Goal: Entertainment & Leisure: Browse casually

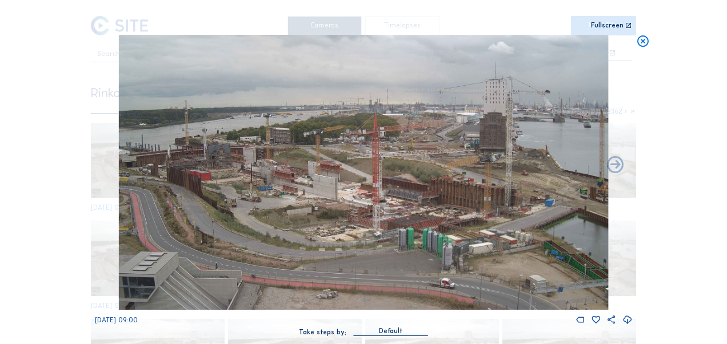
click at [641, 35] on icon at bounding box center [642, 42] width 13 height 14
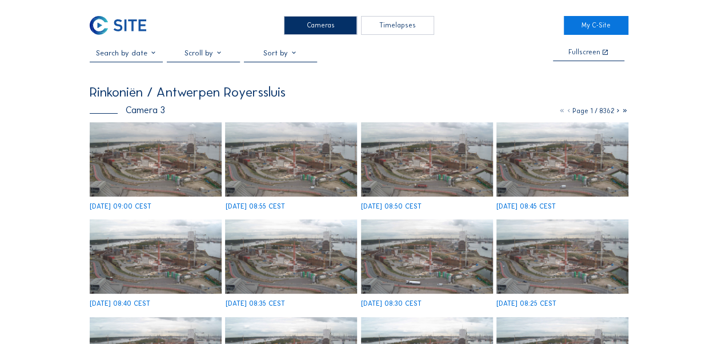
click at [114, 23] on img at bounding box center [118, 25] width 57 height 19
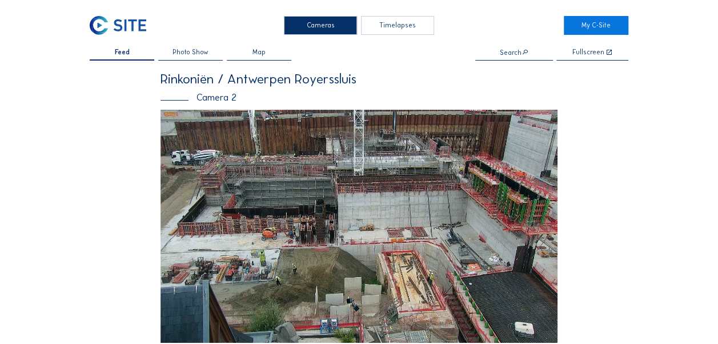
click at [262, 186] on img at bounding box center [359, 226] width 397 height 233
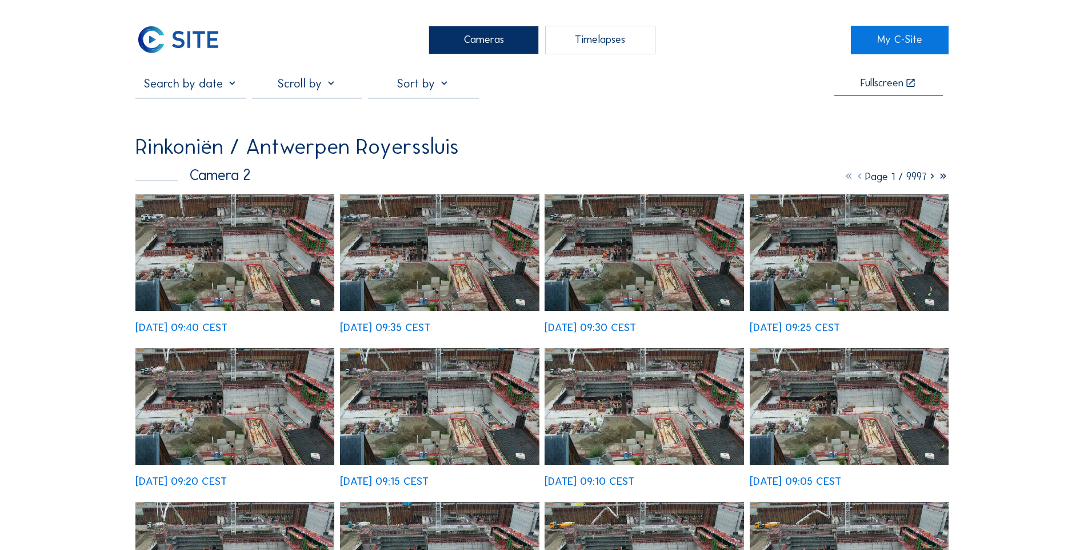
click at [238, 241] on img at bounding box center [234, 252] width 199 height 117
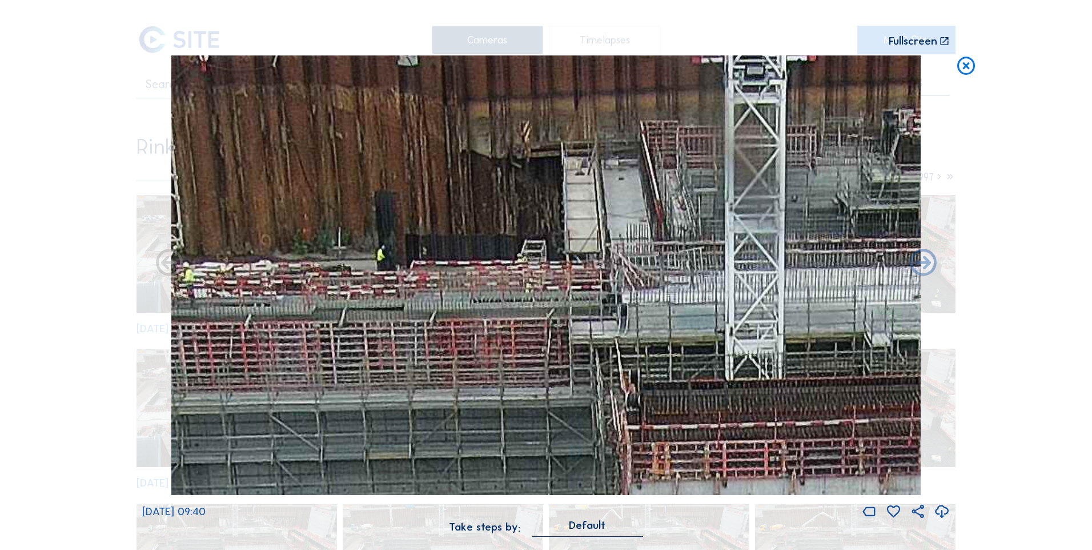
drag, startPoint x: 463, startPoint y: 230, endPoint x: 470, endPoint y: 286, distance: 57.0
click at [470, 286] on img at bounding box center [546, 275] width 750 height 440
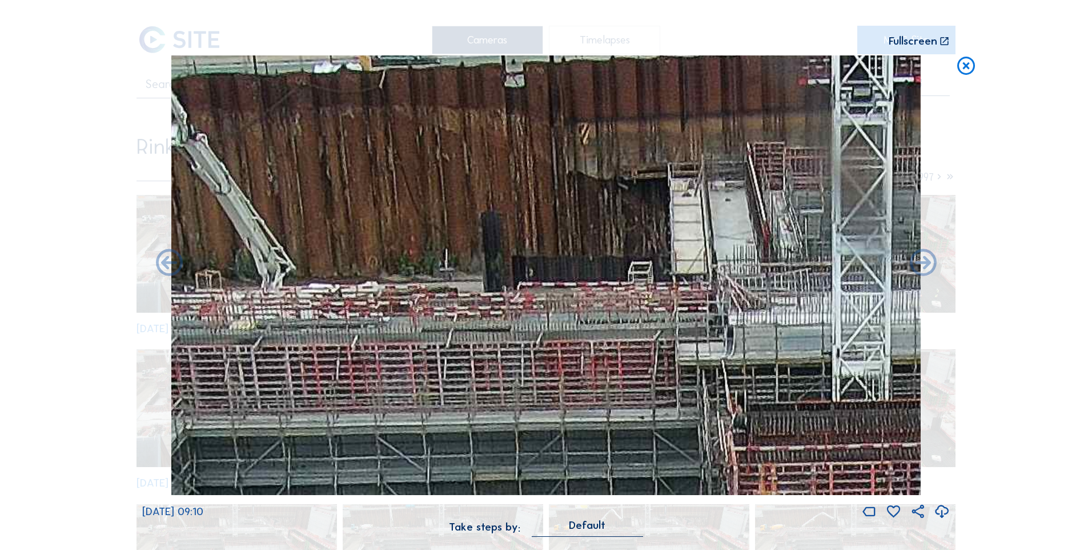
drag, startPoint x: 483, startPoint y: 254, endPoint x: 616, endPoint y: 254, distance: 132.5
click at [616, 254] on img at bounding box center [546, 275] width 750 height 440
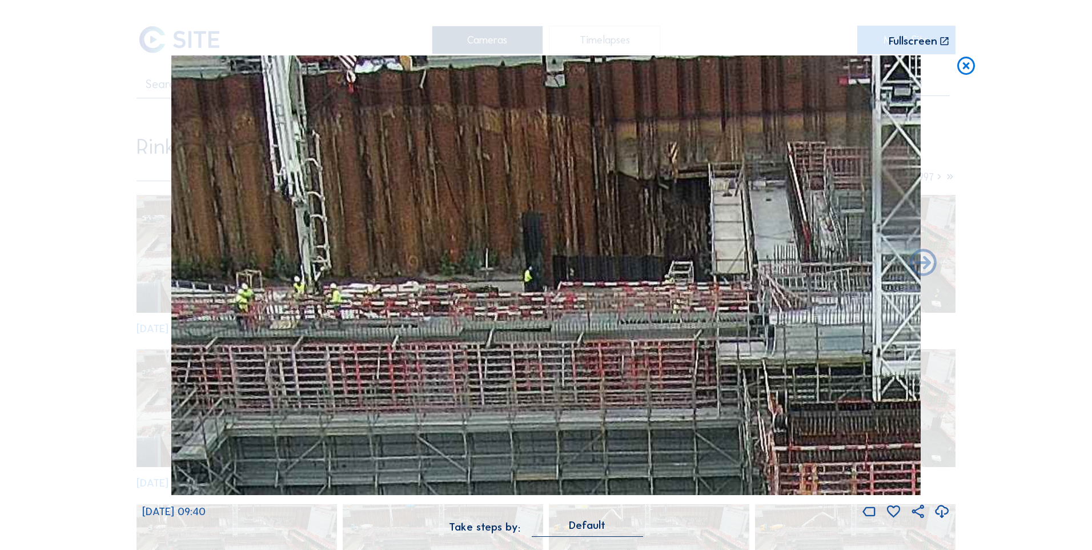
click at [726, 67] on icon at bounding box center [967, 66] width 22 height 22
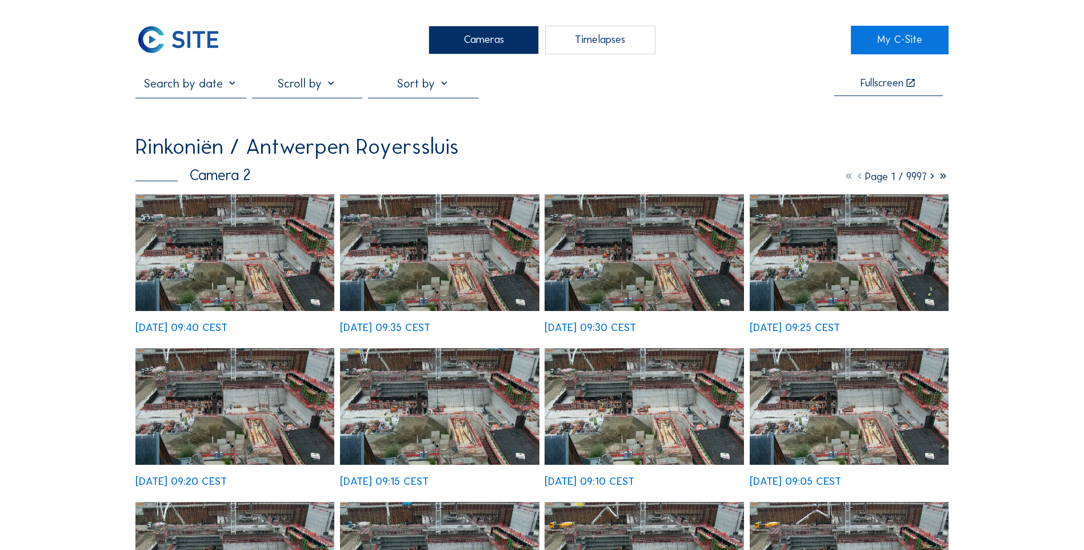
click at [163, 39] on img at bounding box center [177, 40] width 85 height 29
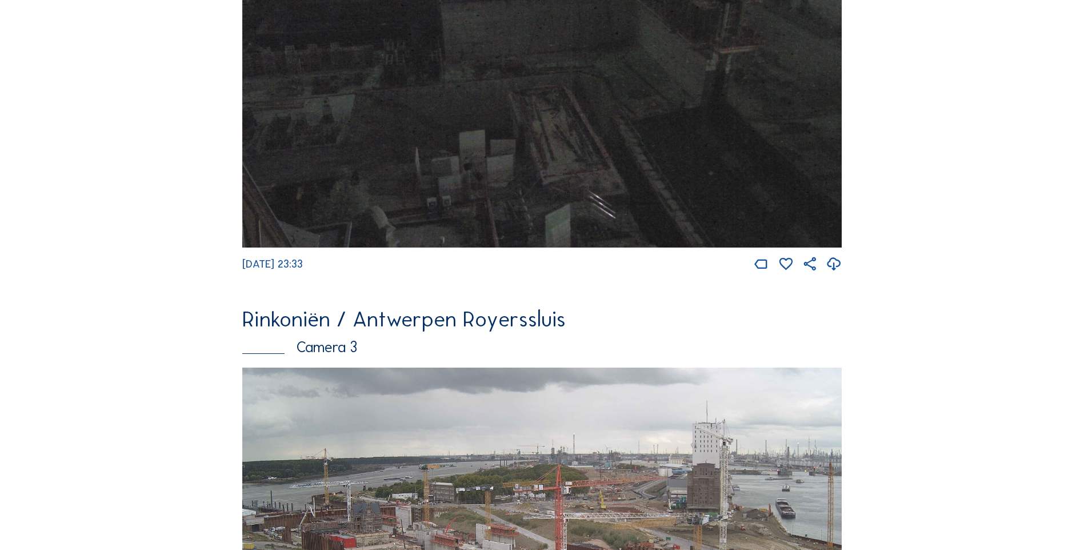
scroll to position [1548, 0]
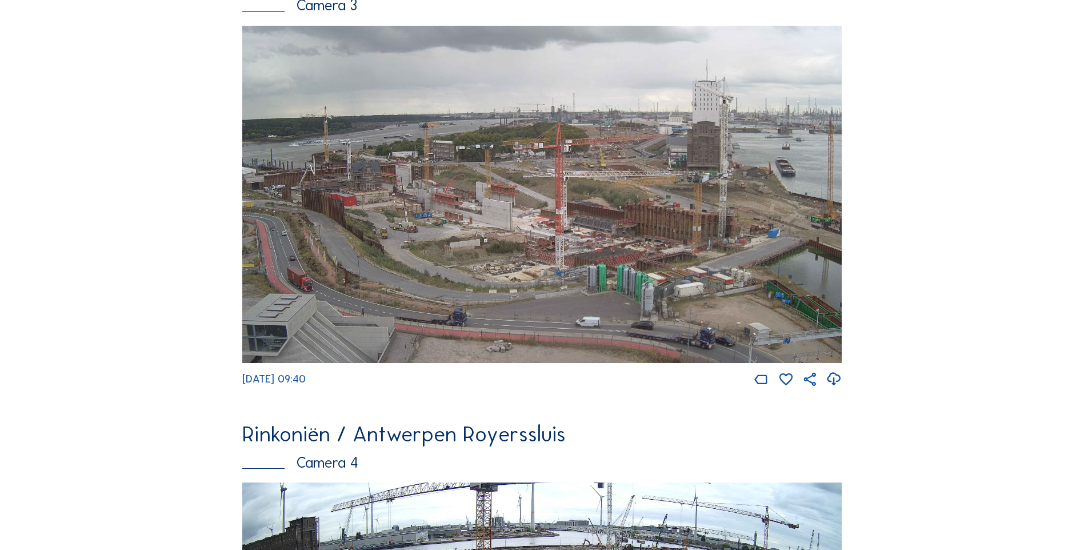
click at [455, 269] on img at bounding box center [541, 194] width 599 height 337
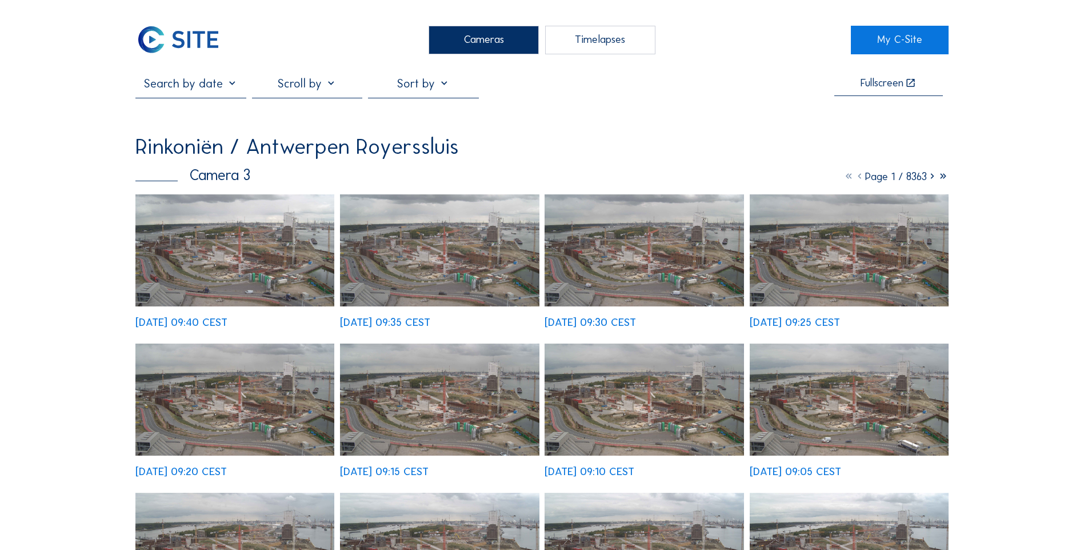
click at [449, 264] on img at bounding box center [439, 250] width 199 height 112
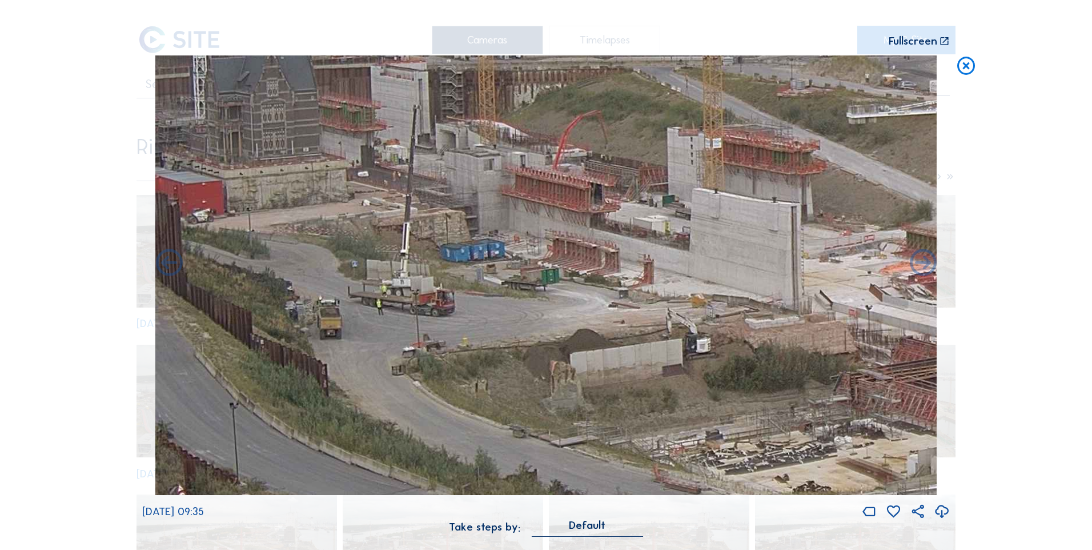
drag, startPoint x: 523, startPoint y: 378, endPoint x: 550, endPoint y: 378, distance: 26.3
click at [550, 343] on img at bounding box center [546, 275] width 782 height 440
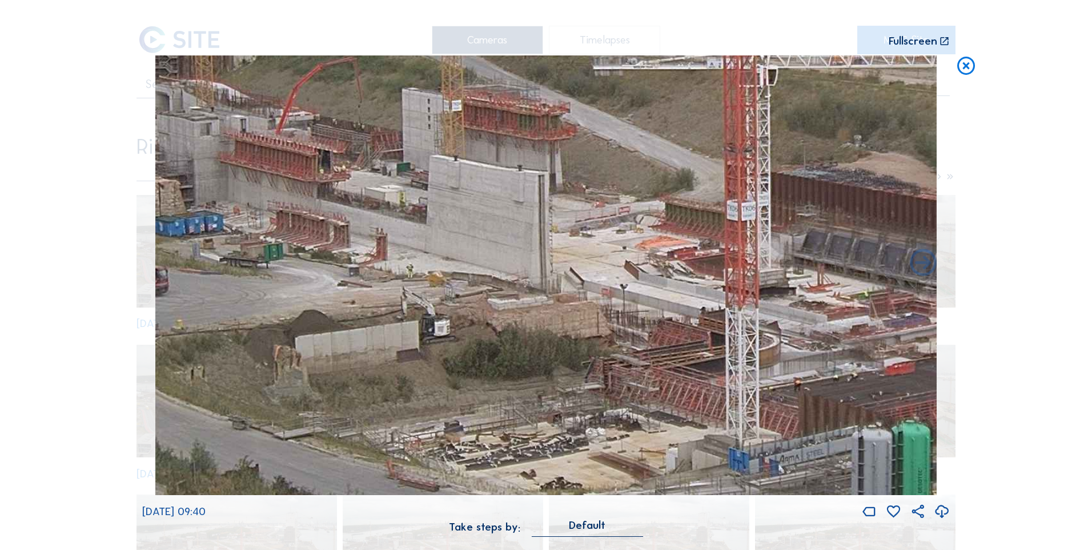
drag, startPoint x: 714, startPoint y: 273, endPoint x: 506, endPoint y: 203, distance: 219.9
click at [506, 203] on img at bounding box center [546, 275] width 782 height 440
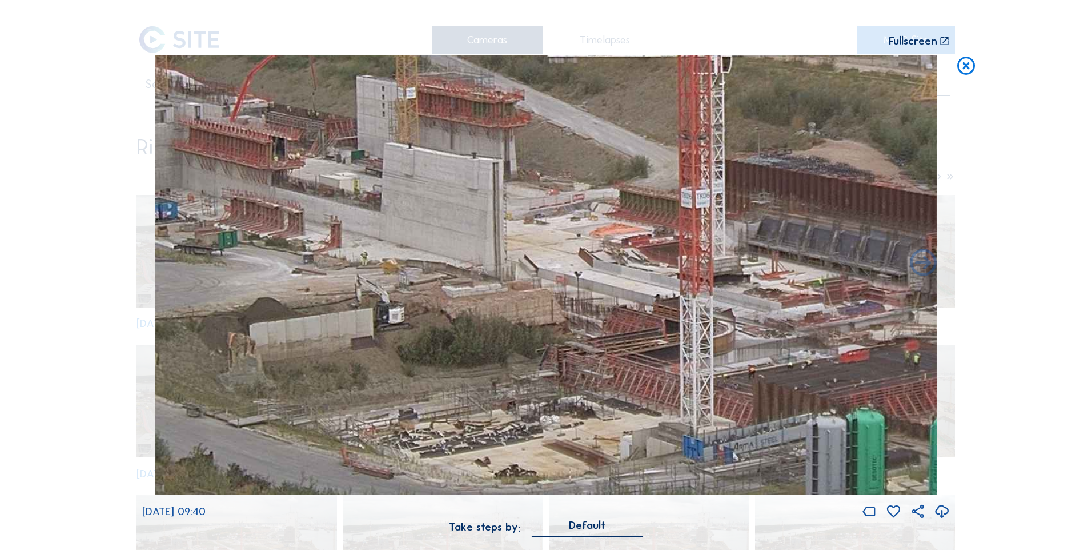
drag, startPoint x: 577, startPoint y: 283, endPoint x: 422, endPoint y: 257, distance: 156.9
click at [422, 257] on img at bounding box center [546, 275] width 782 height 440
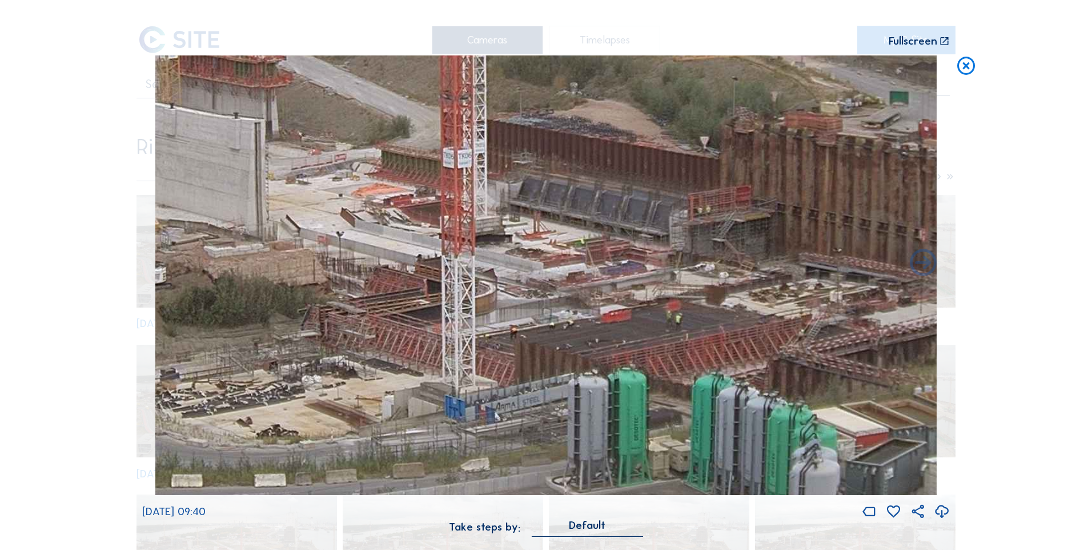
drag, startPoint x: 500, startPoint y: 298, endPoint x: 406, endPoint y: 291, distance: 94.5
click at [406, 291] on img at bounding box center [546, 275] width 782 height 440
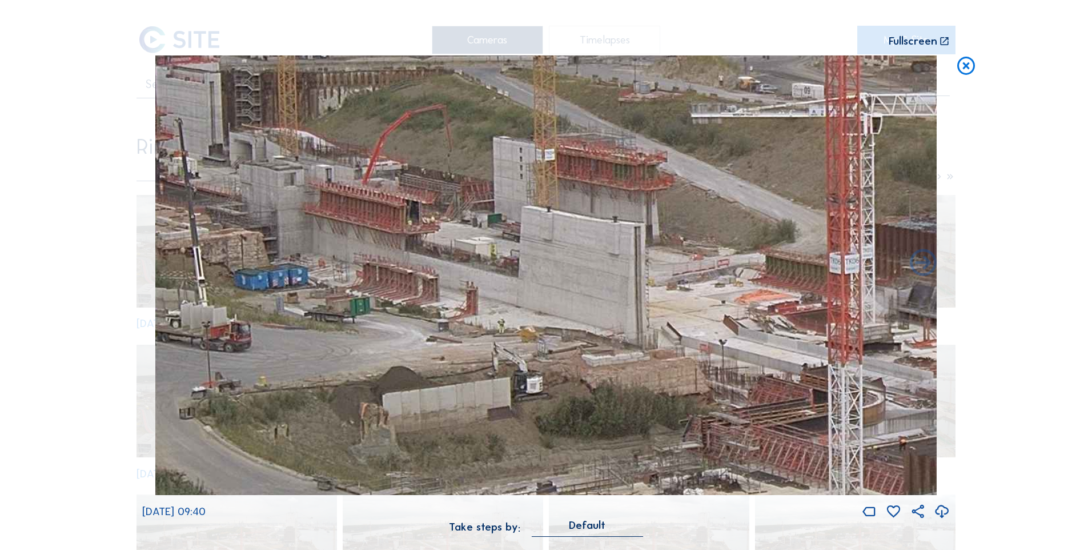
drag, startPoint x: 302, startPoint y: 289, endPoint x: 713, endPoint y: 339, distance: 414.4
click at [713, 339] on img at bounding box center [546, 275] width 782 height 440
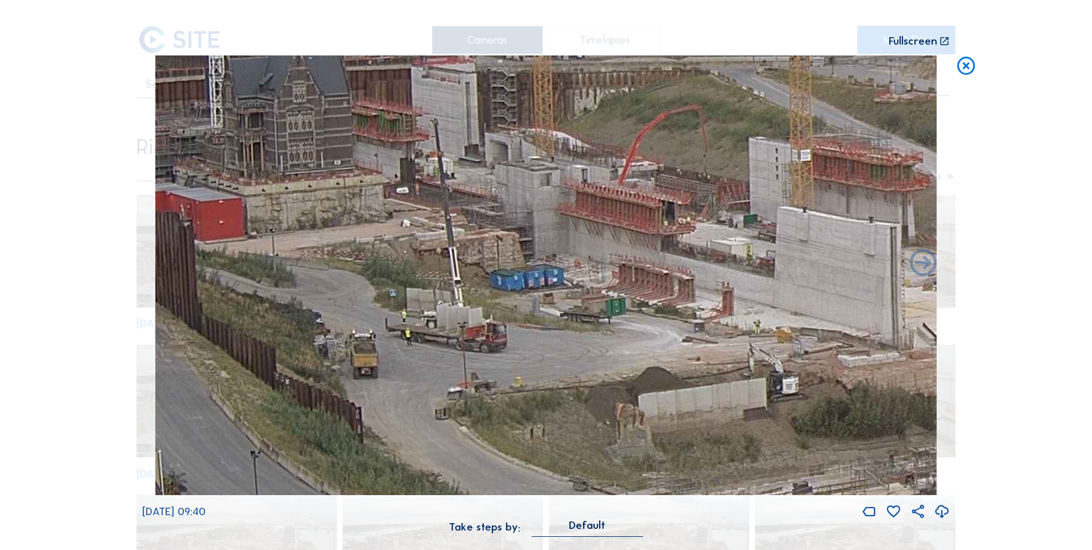
drag, startPoint x: 408, startPoint y: 376, endPoint x: 661, endPoint y: 377, distance: 252.5
click at [661, 343] on img at bounding box center [546, 275] width 782 height 440
